Goal: Use online tool/utility: Utilize a website feature to perform a specific function

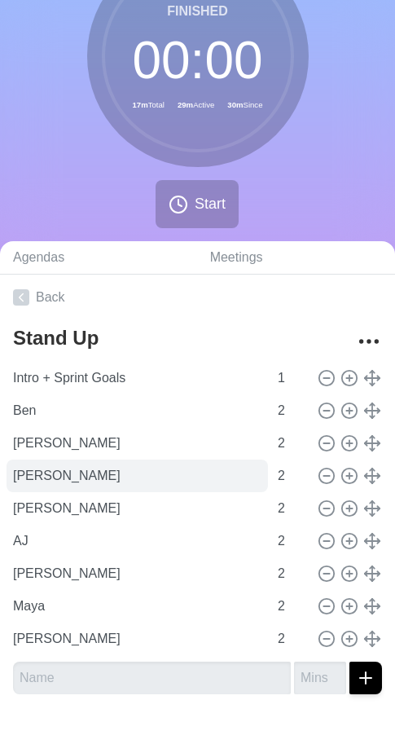
scroll to position [131, 0]
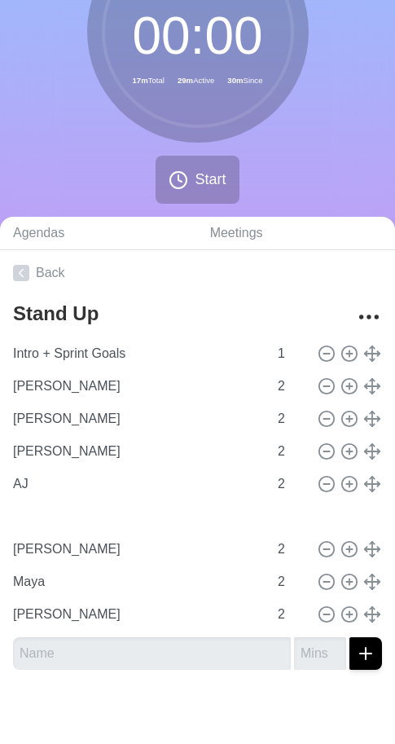
type input "[PERSON_NAME]"
type input "AJ"
type input "Ben"
type input "[PERSON_NAME]"
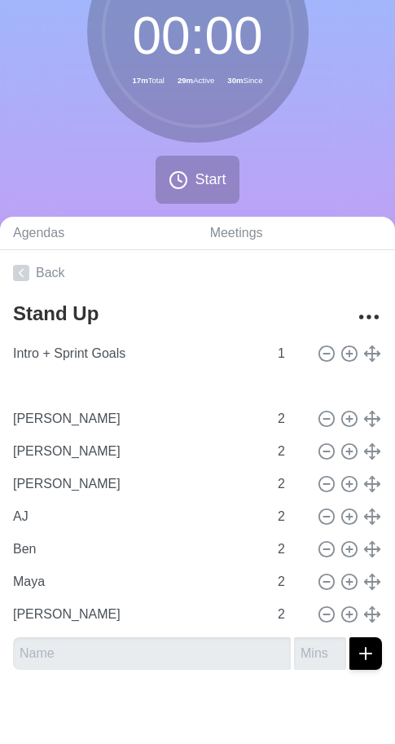
type input "[PERSON_NAME]"
type input "AJ"
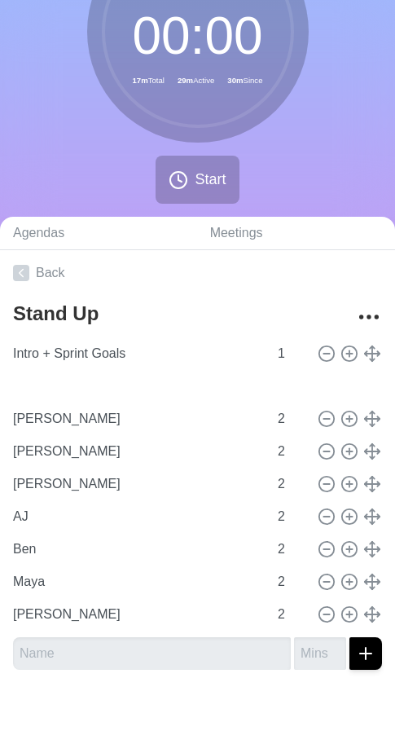
type input "Ben"
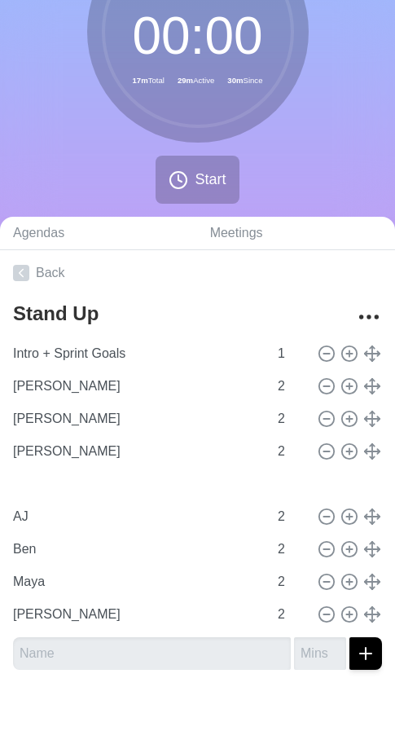
type input "[PERSON_NAME]"
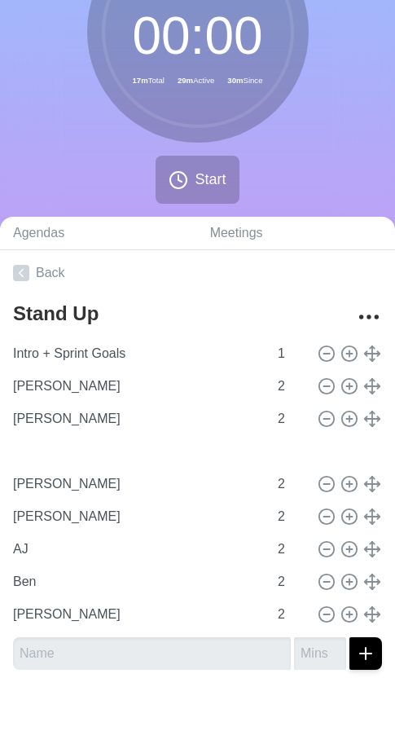
type input "Maya"
type input "[PERSON_NAME]"
type input "AJ"
type input "Ben"
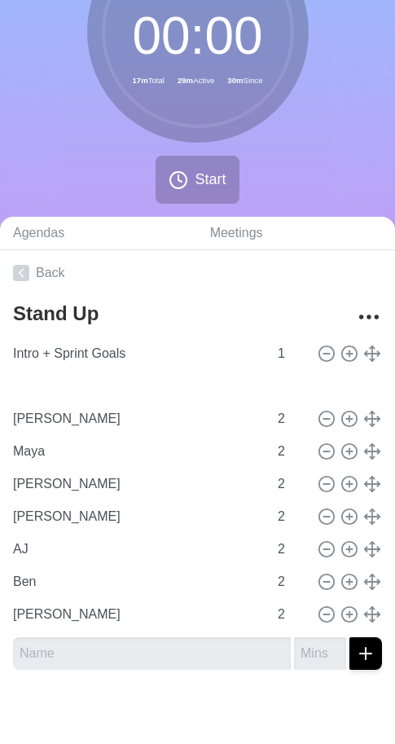
type input "[PERSON_NAME]"
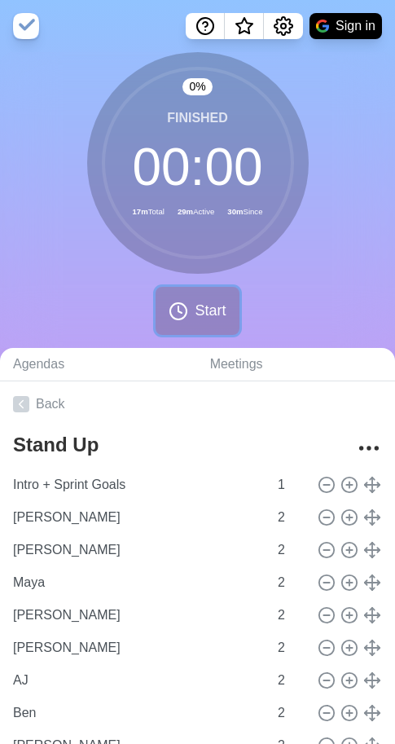
click at [207, 320] on span "Start" at bounding box center [210, 311] width 31 height 22
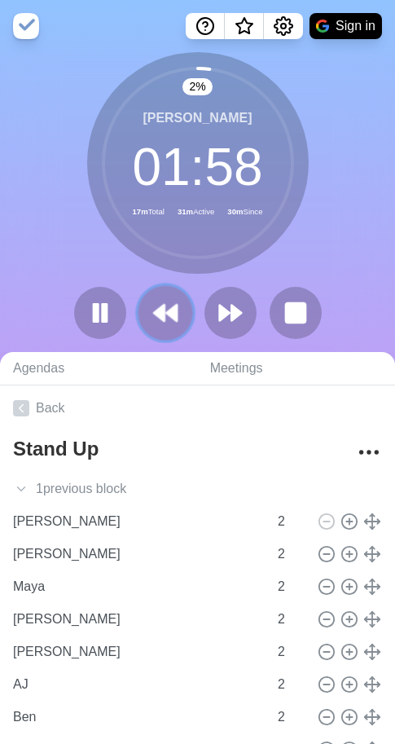
click at [183, 311] on button at bounding box center [165, 312] width 55 height 55
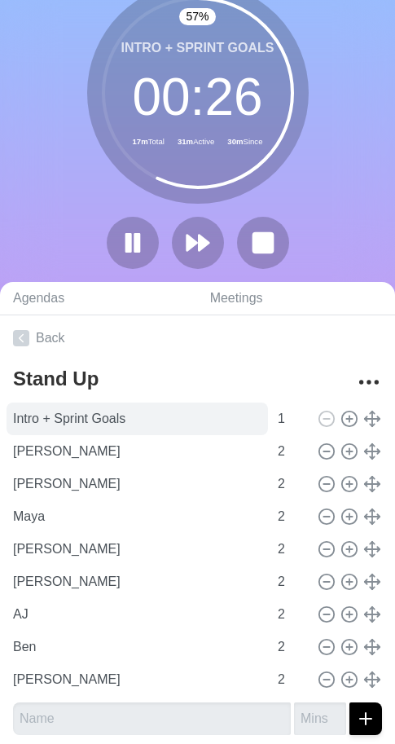
scroll to position [99, 0]
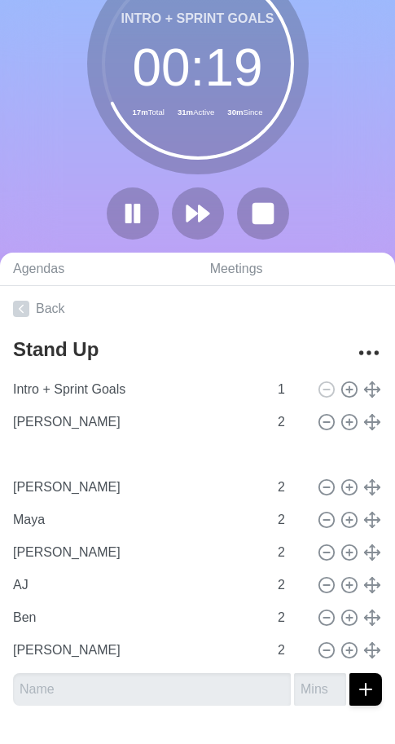
type input "[PERSON_NAME]"
type input "Maya"
type input "[PERSON_NAME]"
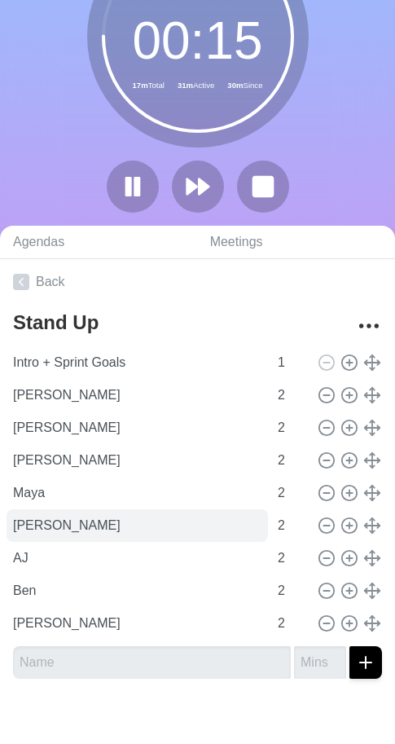
scroll to position [130, 0]
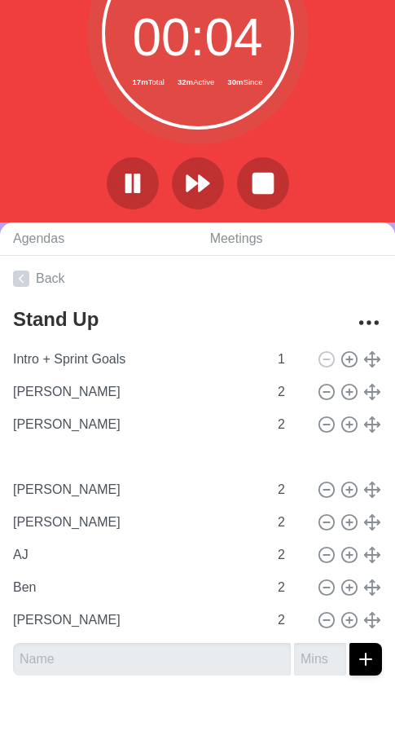
type input "Maya"
type input "[PERSON_NAME]"
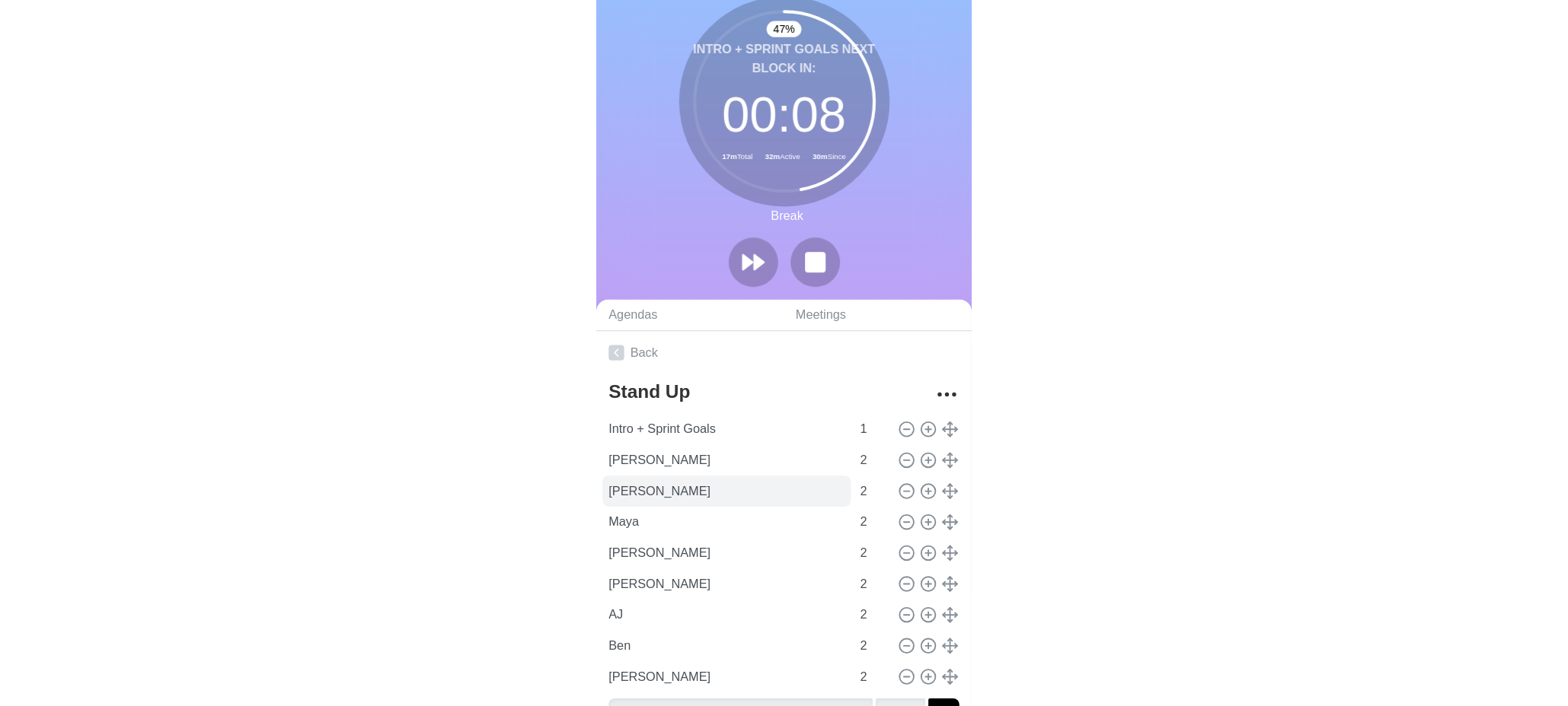
scroll to position [0, 0]
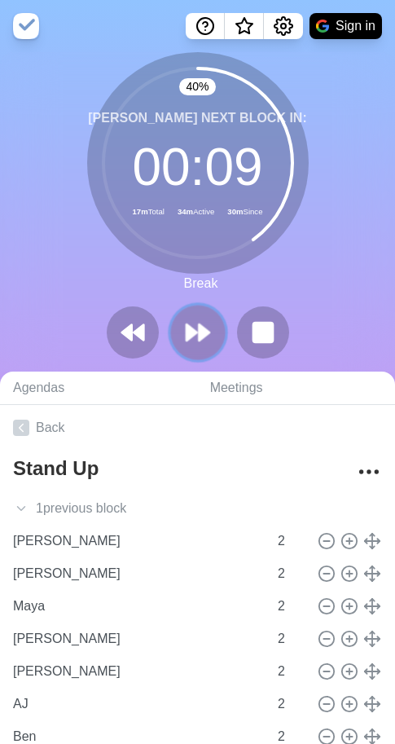
click at [204, 342] on icon at bounding box center [198, 333] width 28 height 28
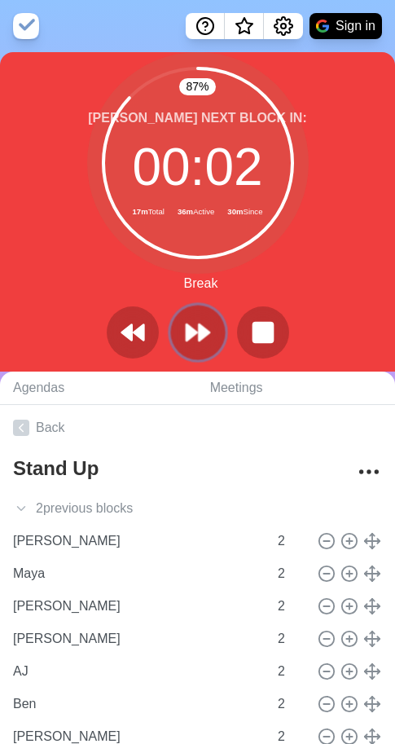
click at [196, 342] on icon at bounding box center [198, 333] width 28 height 28
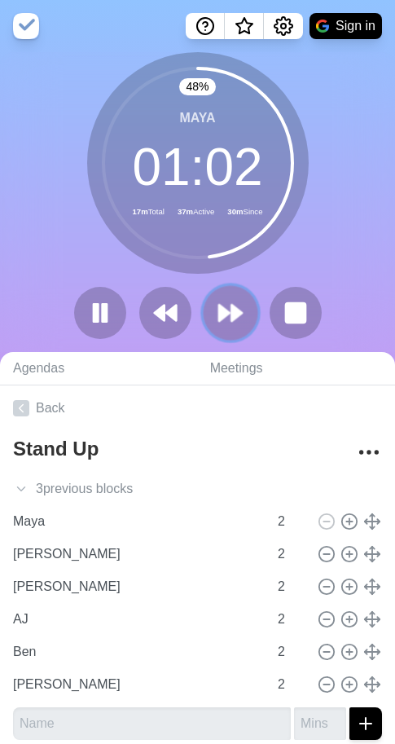
click at [231, 313] on polygon at bounding box center [236, 313] width 11 height 16
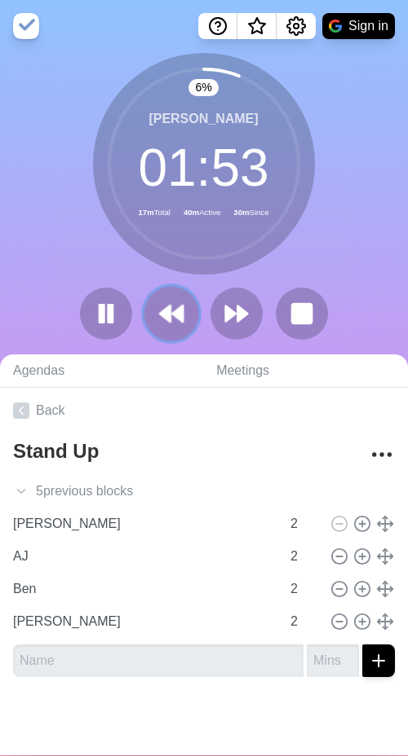
click at [157, 322] on icon at bounding box center [171, 314] width 28 height 28
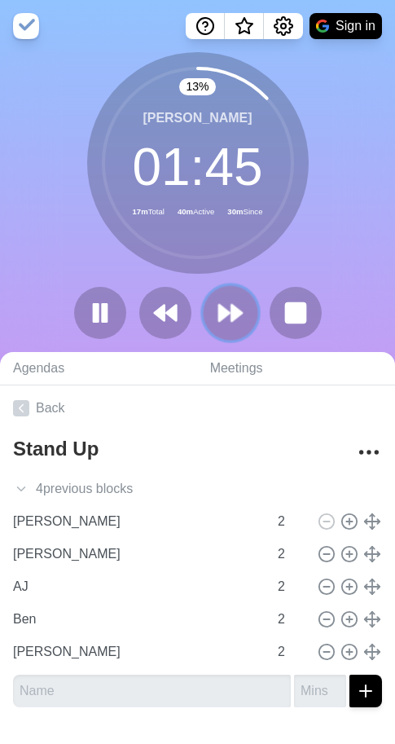
click at [223, 316] on polygon at bounding box center [224, 313] width 11 height 16
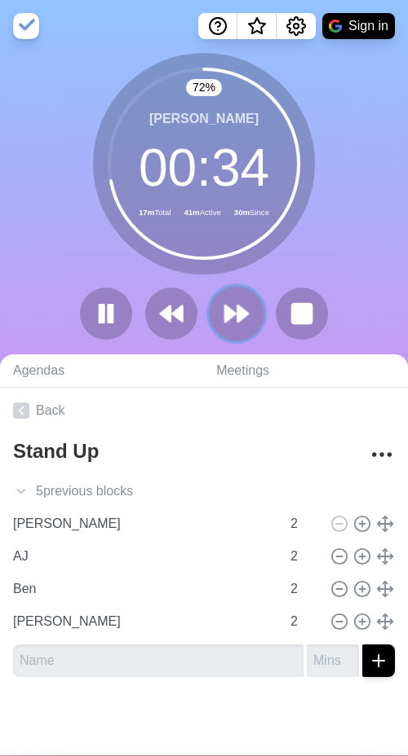
click at [230, 320] on icon at bounding box center [237, 314] width 28 height 28
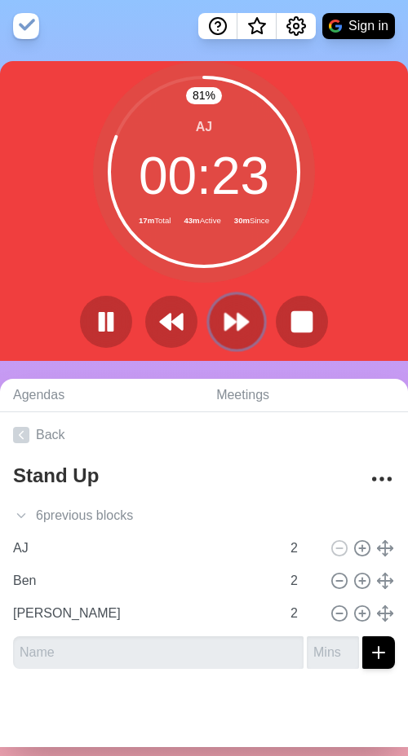
click at [245, 326] on button at bounding box center [236, 321] width 55 height 55
